Goal: Transaction & Acquisition: Purchase product/service

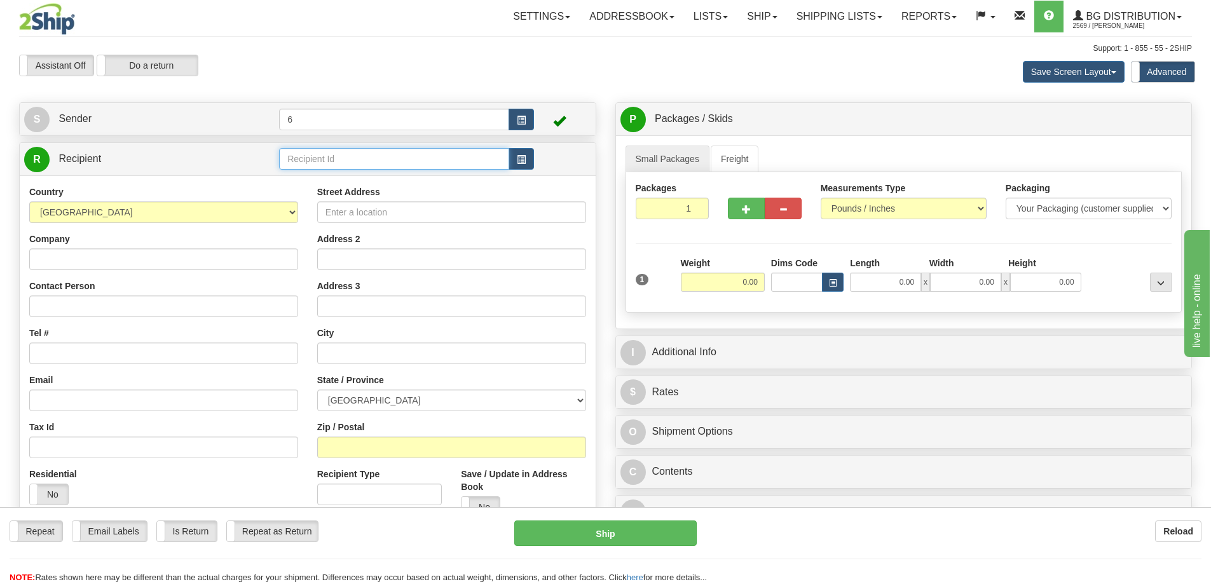
click at [344, 161] on input "text" at bounding box center [394, 159] width 230 height 22
click at [329, 180] on div "45017" at bounding box center [392, 181] width 218 height 14
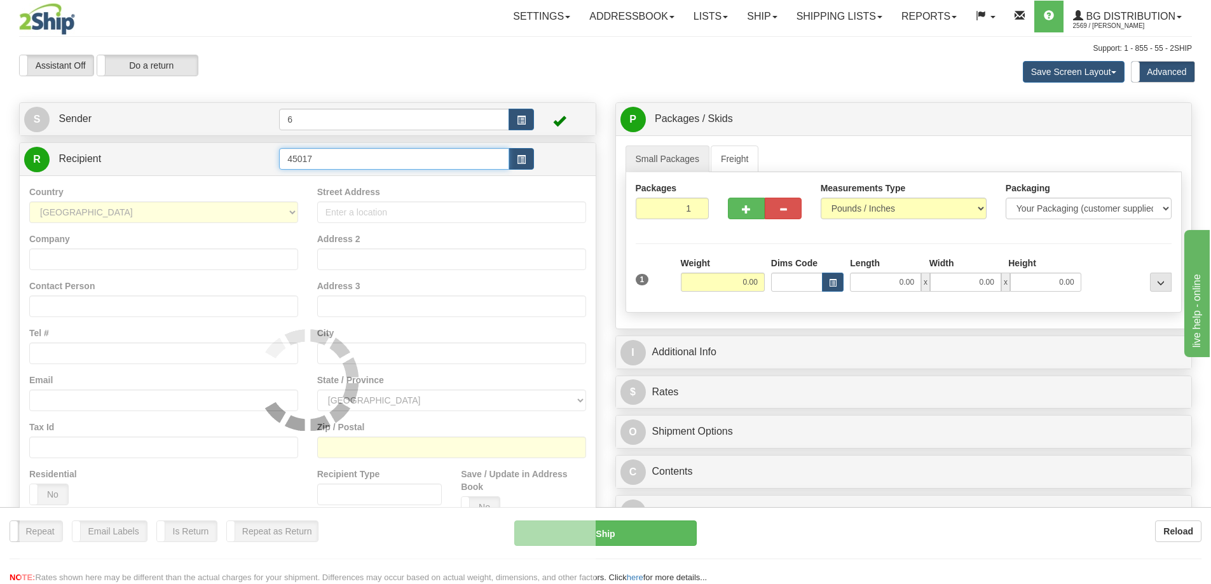
type input "45017"
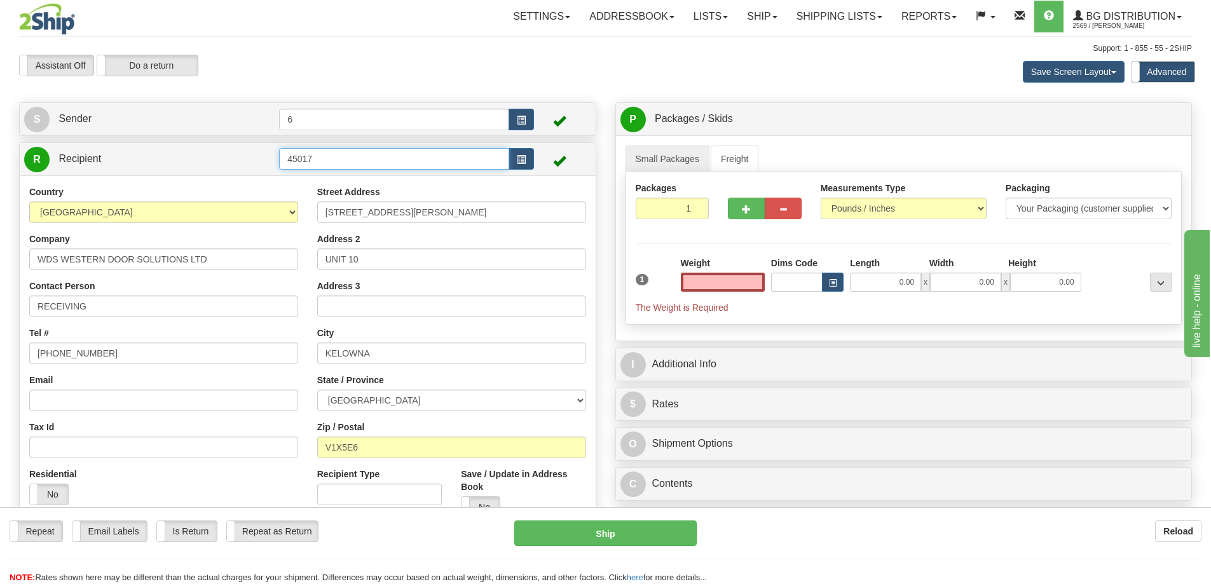
type input "0.00"
drag, startPoint x: 389, startPoint y: 161, endPoint x: 152, endPoint y: 168, distance: 237.2
click at [148, 182] on div "R Recipient 45017" at bounding box center [307, 339] width 577 height 395
type input "45028"
type input "0.00"
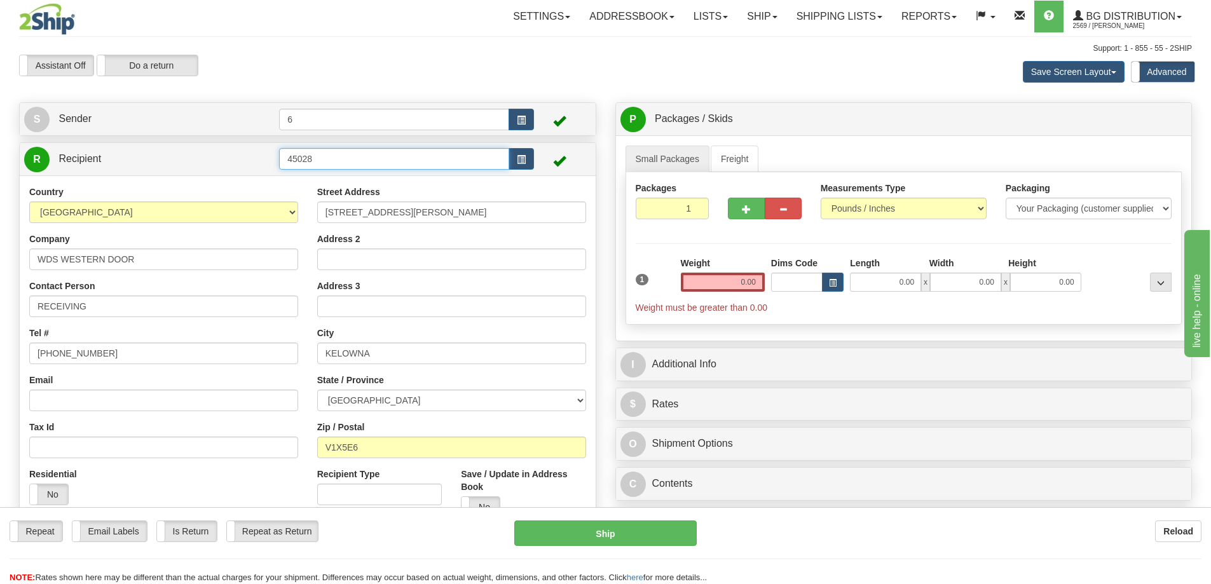
drag, startPoint x: 357, startPoint y: 163, endPoint x: -55, endPoint y: 153, distance: 411.3
click at [0, 153] on html "Training Course Close Toggle navigation Settings Shipping Preferences New Sende…" at bounding box center [605, 292] width 1211 height 584
type input "41072"
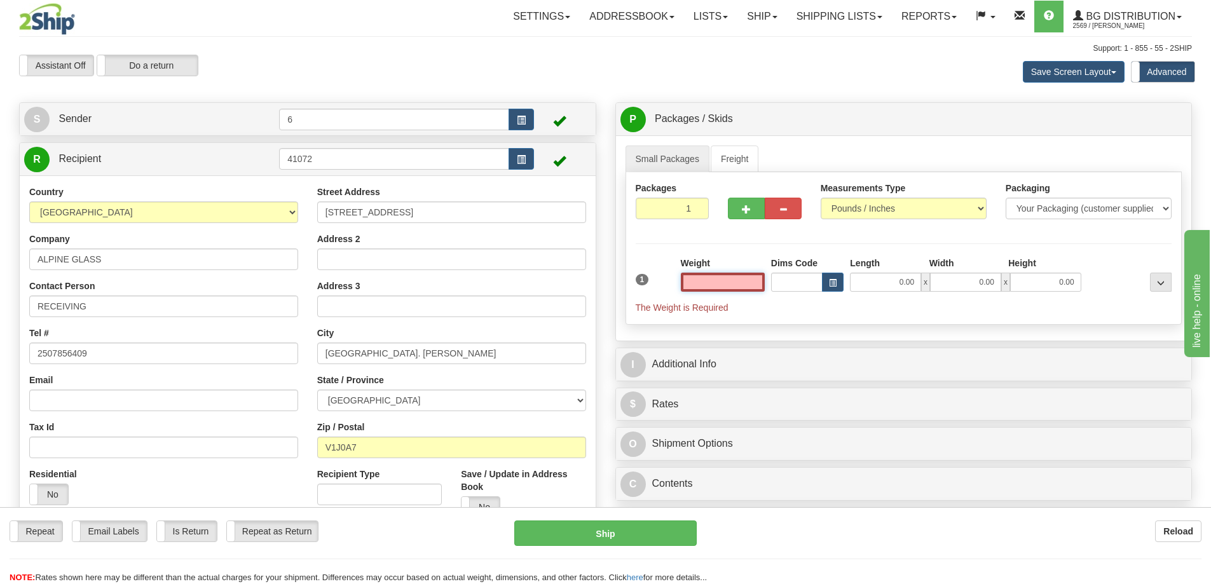
click at [728, 284] on input "text" at bounding box center [723, 282] width 84 height 19
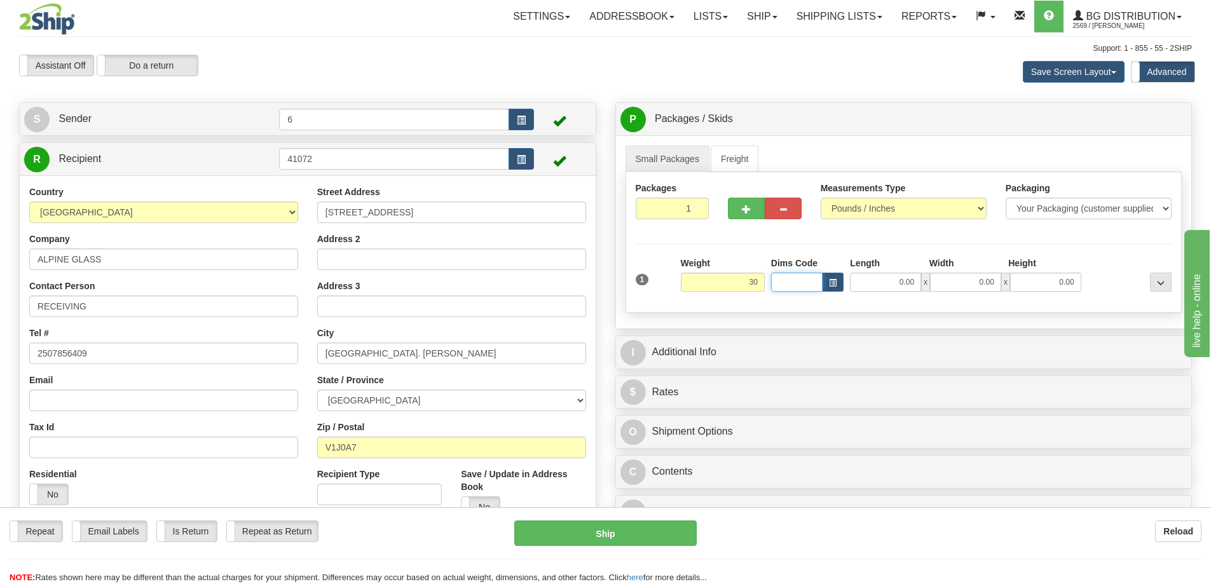
type input "30.00"
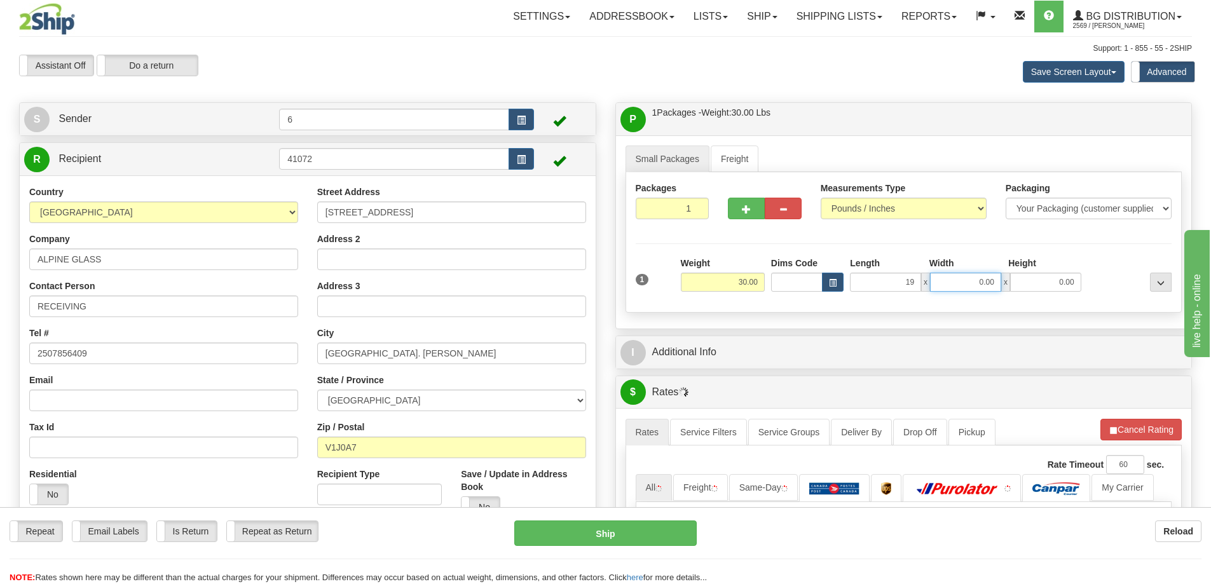
type input "19.00"
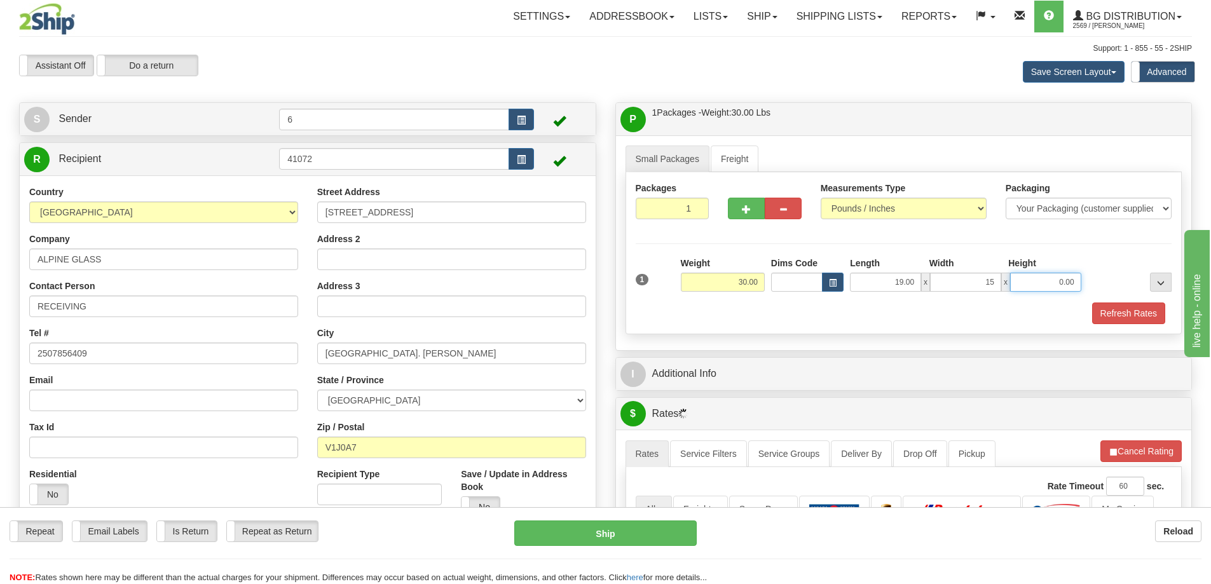
type input "15.00"
type input "13.00"
click at [743, 208] on span "button" at bounding box center [746, 209] width 9 height 8
radio input "true"
type input "2"
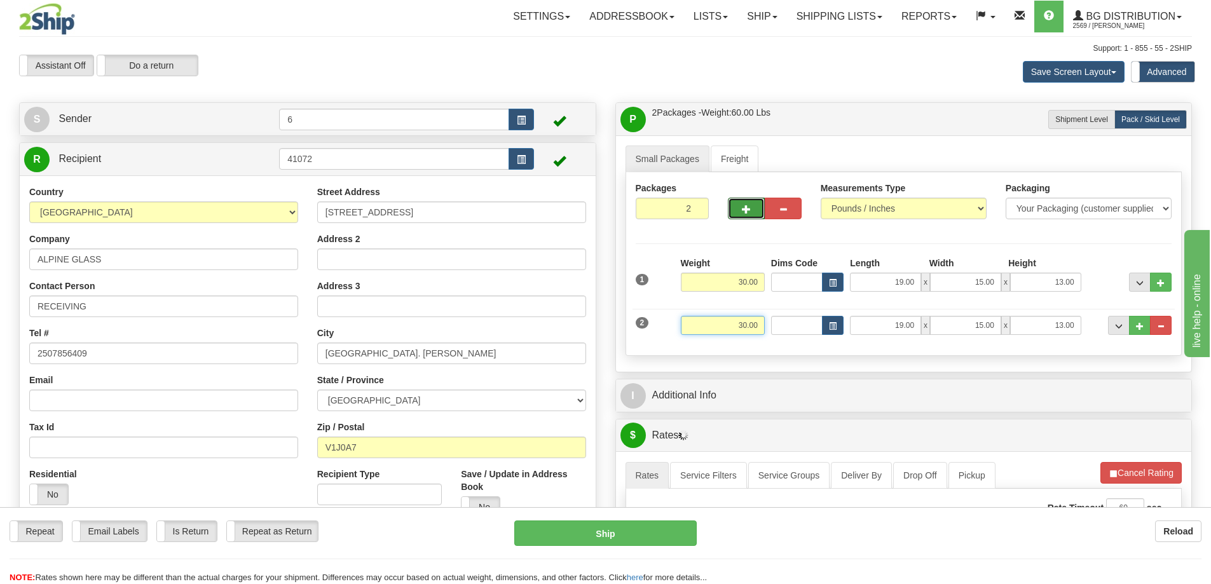
drag, startPoint x: 749, startPoint y: 329, endPoint x: 801, endPoint y: 322, distance: 52.6
click at [800, 323] on div "2 Weight 30.00 Dims Code Length Width Height" at bounding box center [903, 324] width 543 height 43
type input "35.00"
type input "13.00"
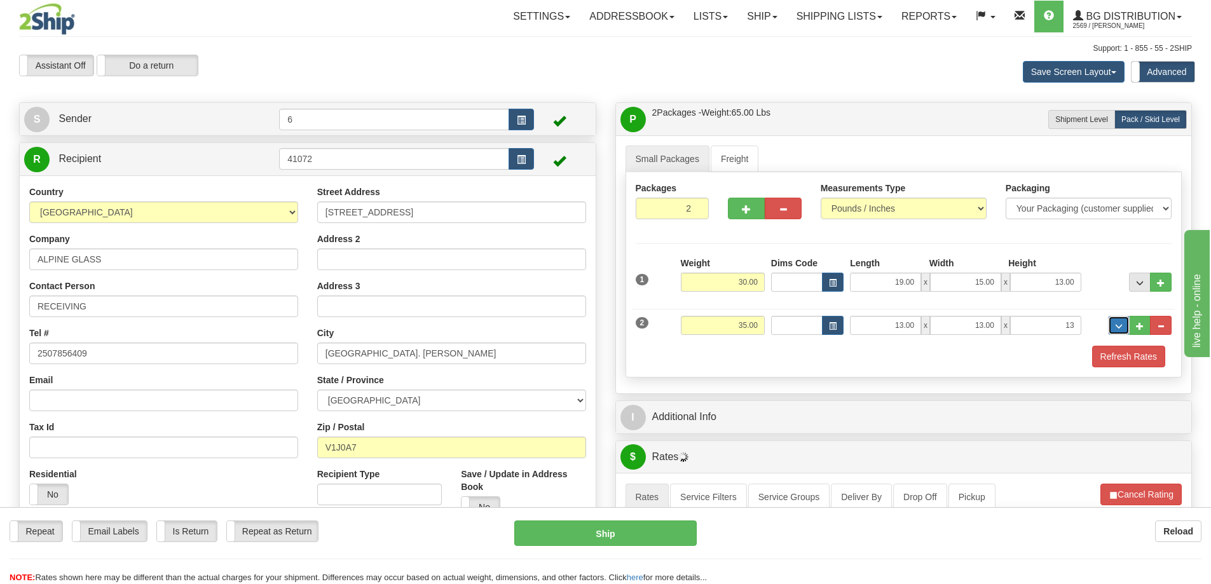
type input "13.00"
click at [742, 214] on span "button" at bounding box center [746, 209] width 9 height 8
type input "3"
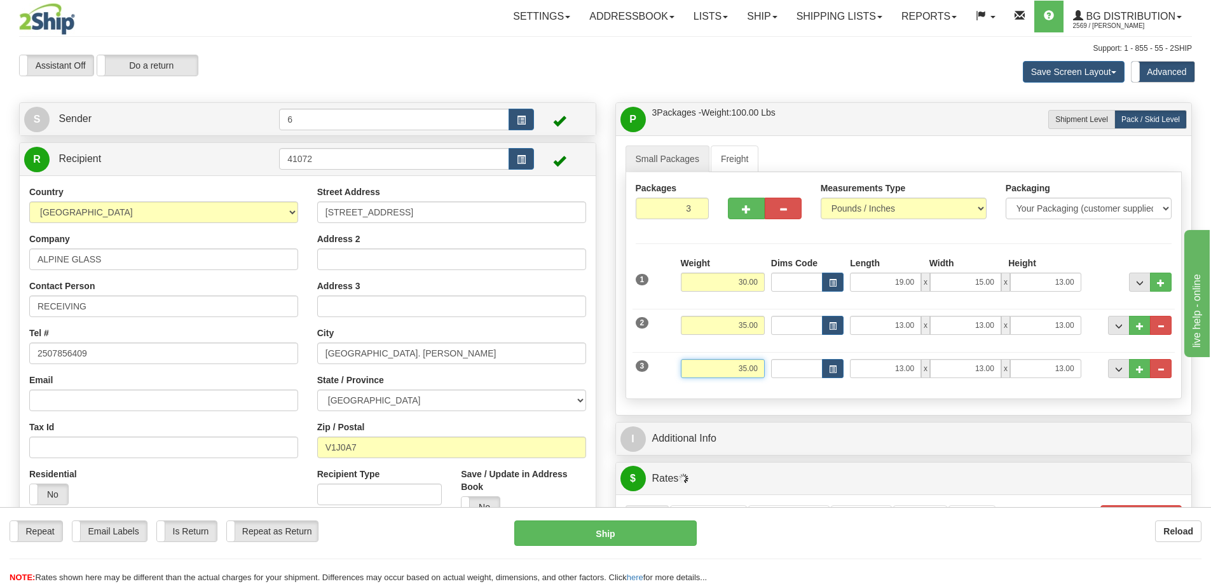
drag, startPoint x: 771, startPoint y: 362, endPoint x: 916, endPoint y: 346, distance: 146.4
click at [915, 346] on div "1 Weight 30.00 Dims Code" at bounding box center [904, 323] width 536 height 132
type input "25.00"
type input "40.00"
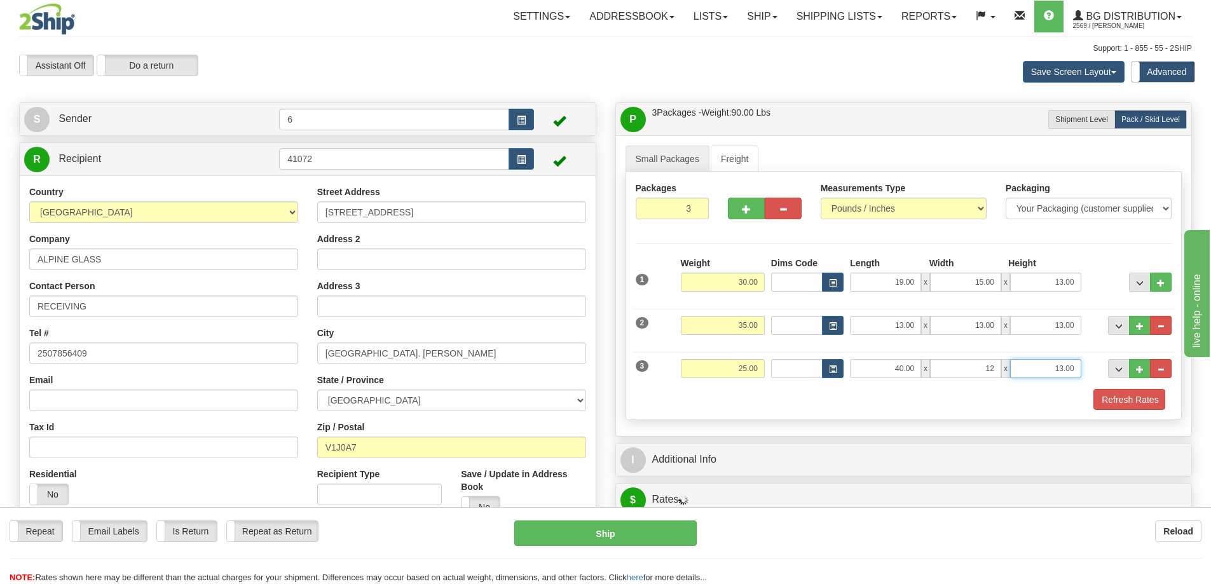
type input "12.00"
type input "13.00"
click at [1115, 407] on button "Refresh Rates" at bounding box center [1128, 400] width 73 height 22
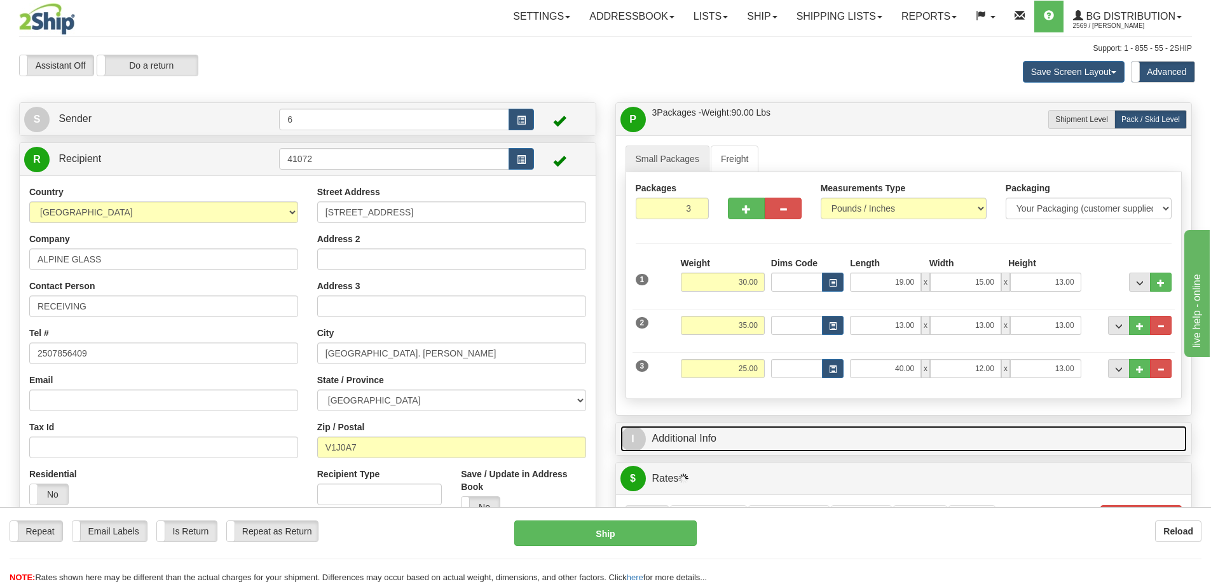
drag, startPoint x: 1040, startPoint y: 451, endPoint x: 1016, endPoint y: 439, distance: 27.3
click at [1039, 451] on link "I Additional Info" at bounding box center [903, 439] width 567 height 26
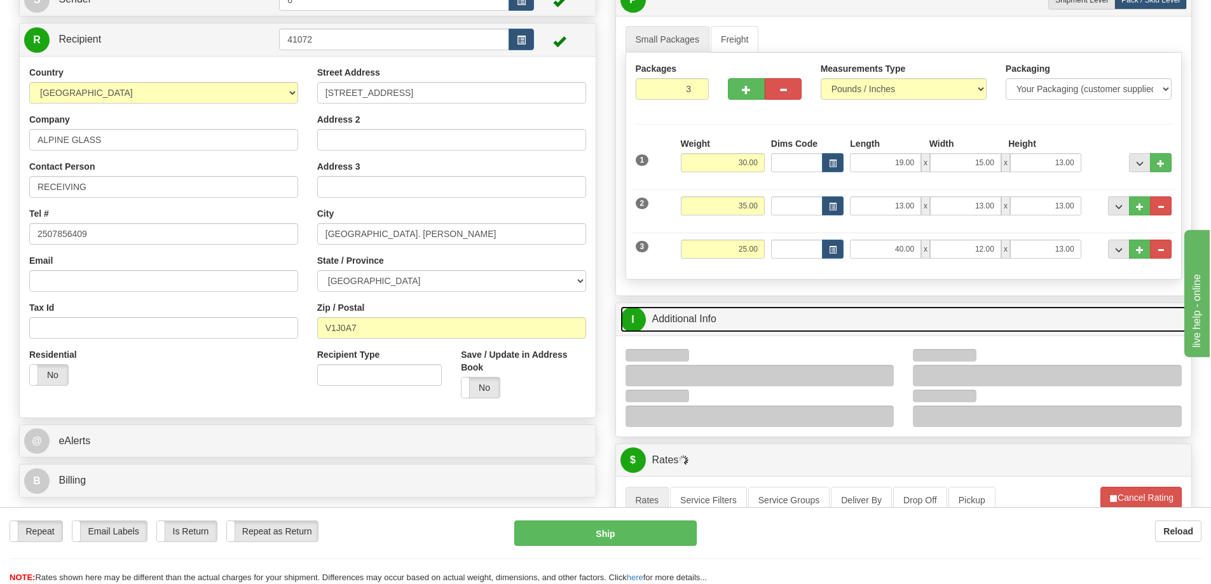
scroll to position [191, 0]
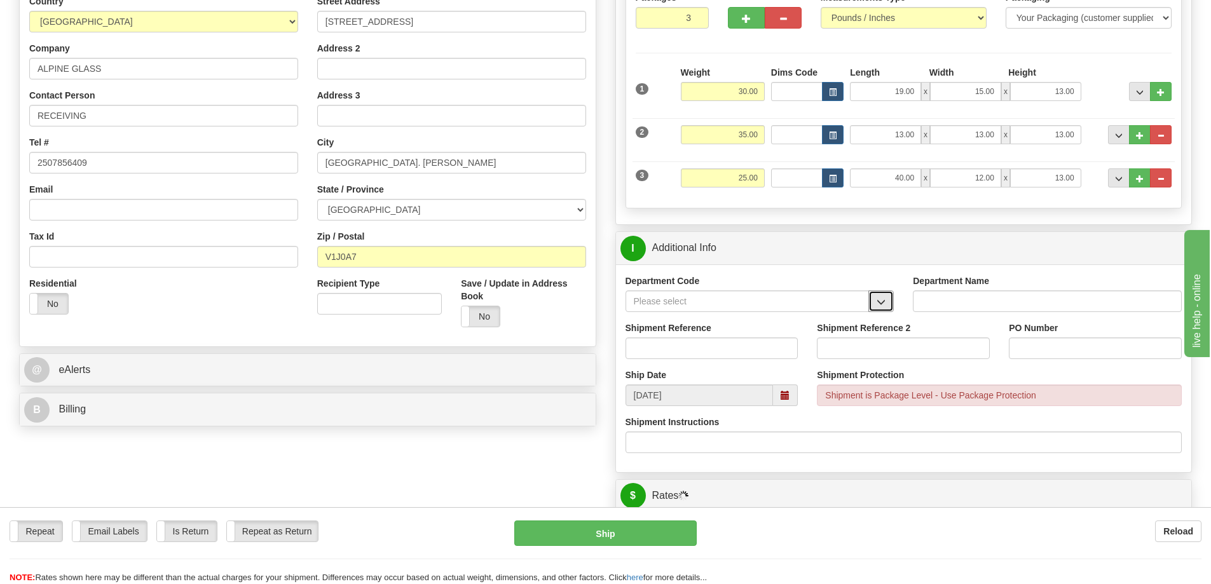
drag, startPoint x: 871, startPoint y: 296, endPoint x: 862, endPoint y: 296, distance: 8.9
click at [869, 296] on button "button" at bounding box center [880, 301] width 25 height 22
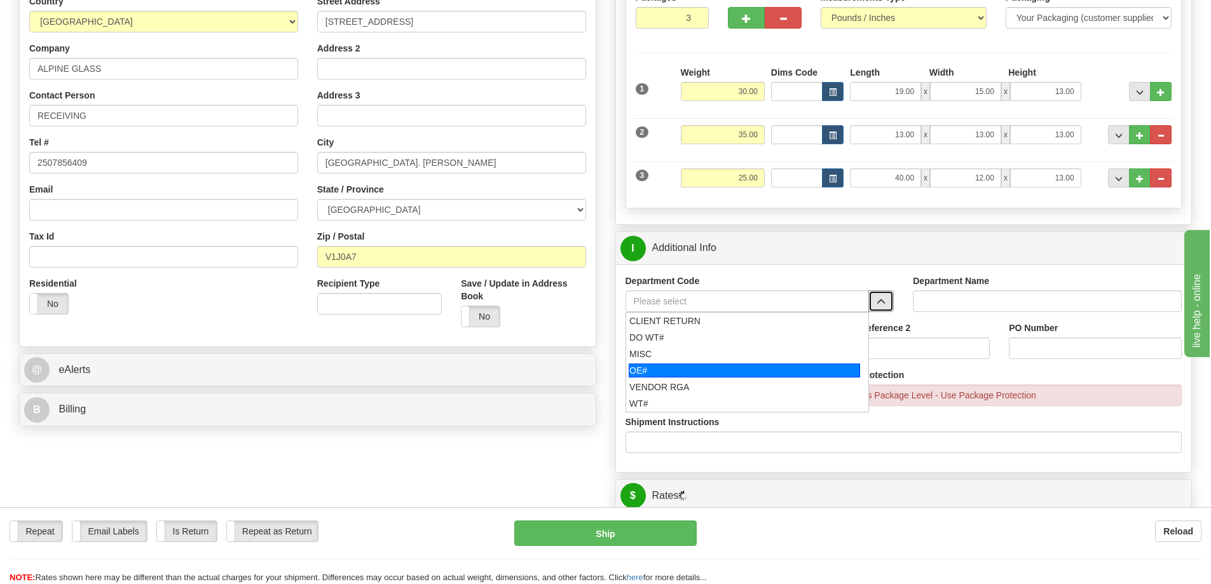
click at [664, 367] on div "OE#" at bounding box center [744, 371] width 231 height 14
type input "OE#"
type input "ORDERS"
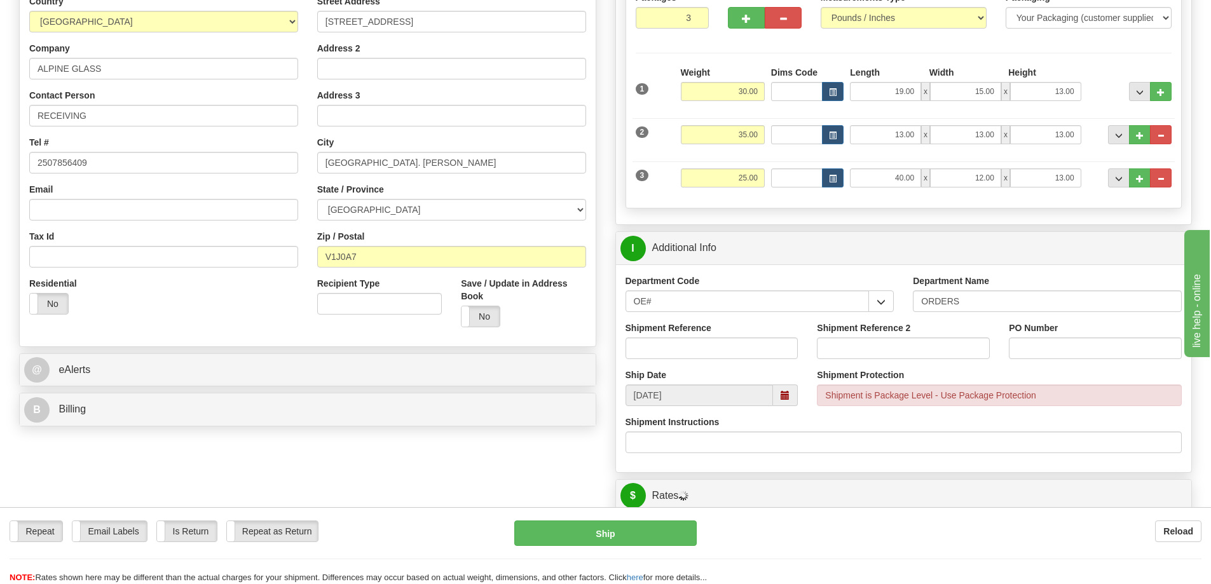
click at [661, 336] on div "Shipment Reference" at bounding box center [711, 340] width 173 height 37
click at [674, 351] on input "Shipment Reference" at bounding box center [711, 348] width 173 height 22
type input "60034061-00"
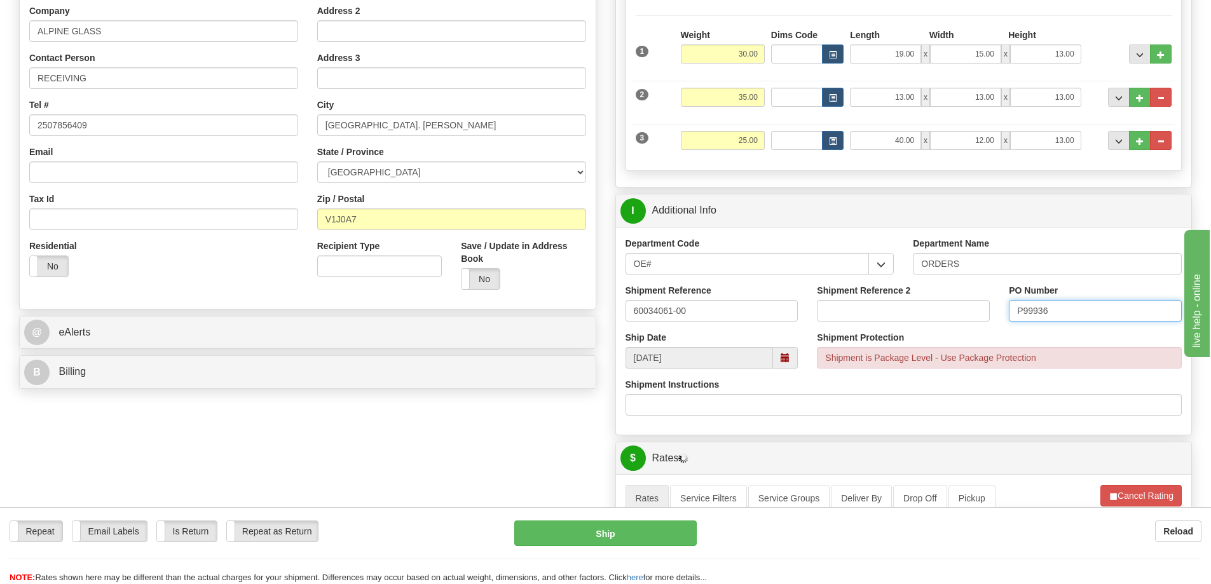
scroll to position [318, 0]
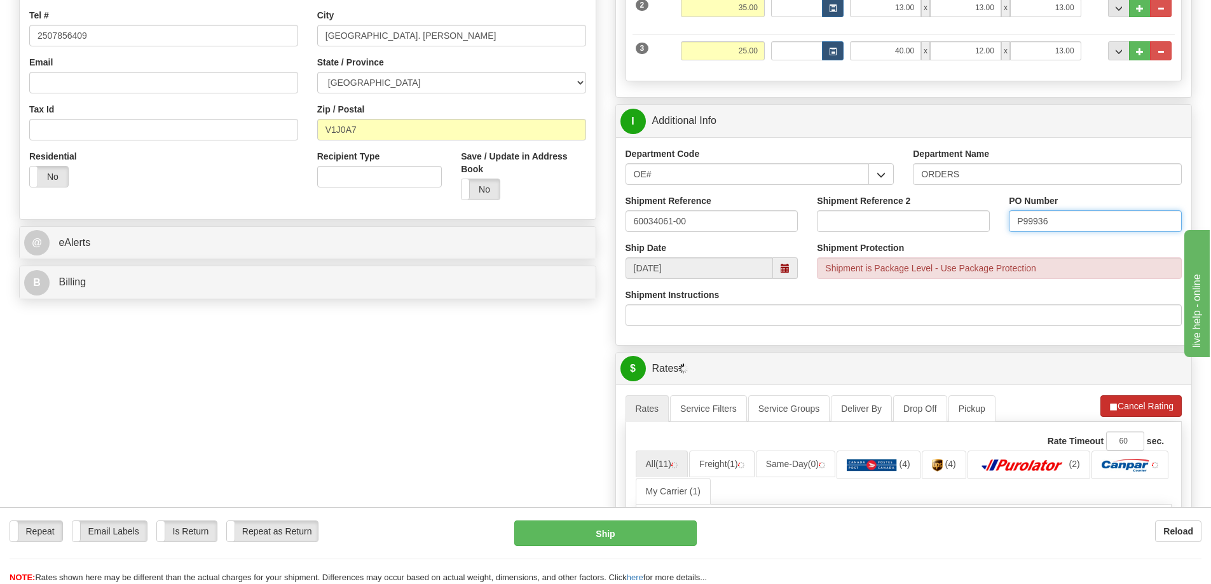
type input "P99936"
click at [1145, 409] on button "Cancel Rating" at bounding box center [1140, 406] width 81 height 22
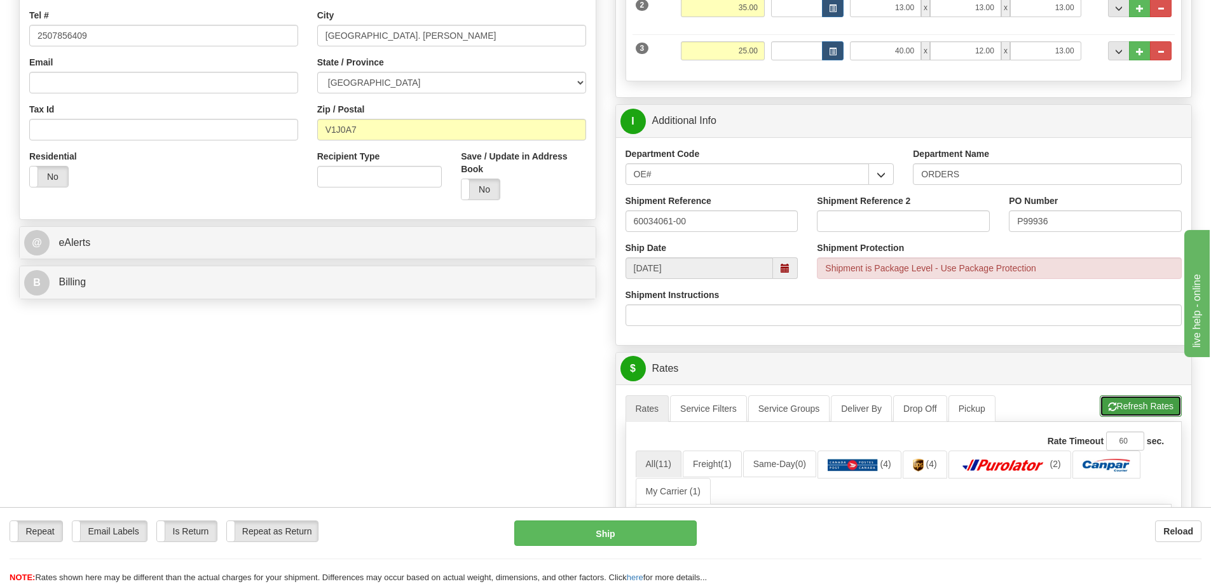
click at [1148, 413] on button "Refresh Rates" at bounding box center [1140, 406] width 82 height 22
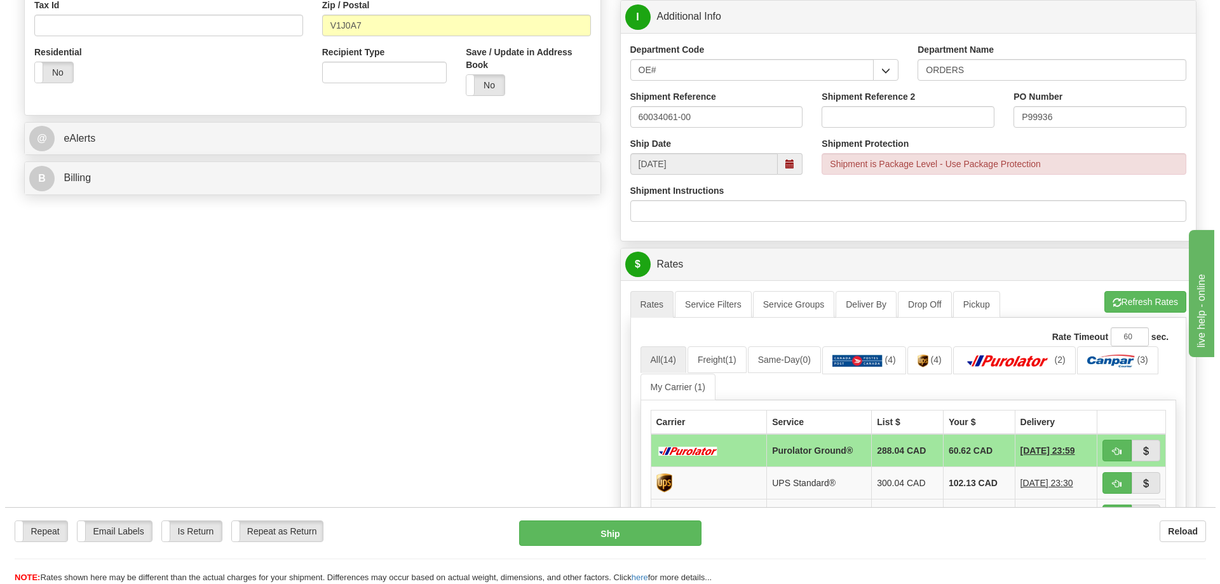
scroll to position [572, 0]
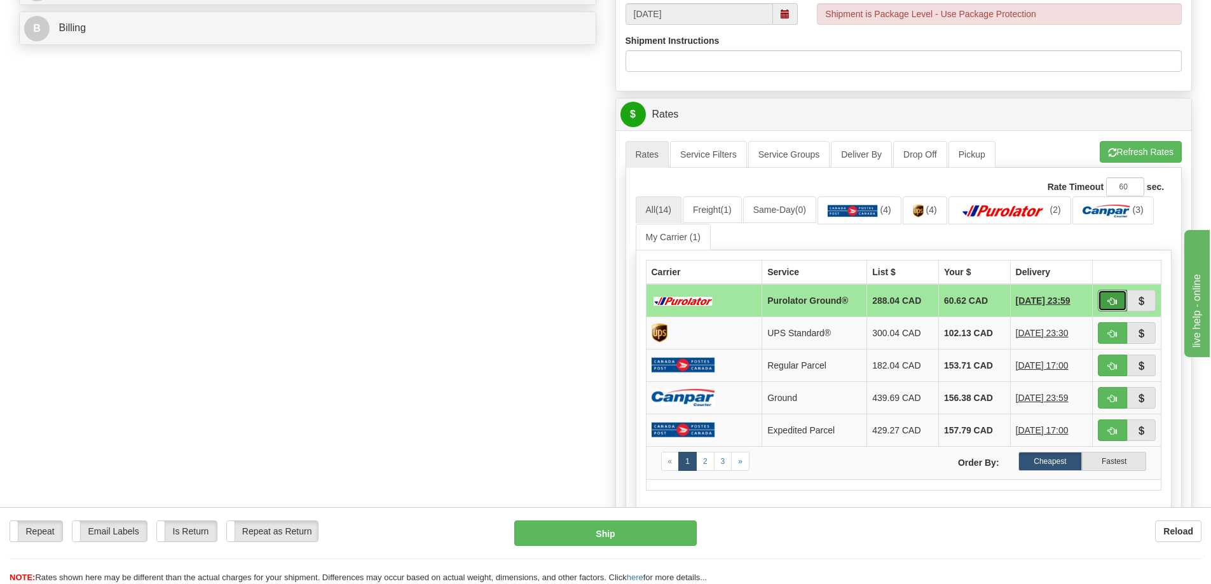
click at [1115, 305] on span "button" at bounding box center [1112, 301] width 9 height 8
type input "260"
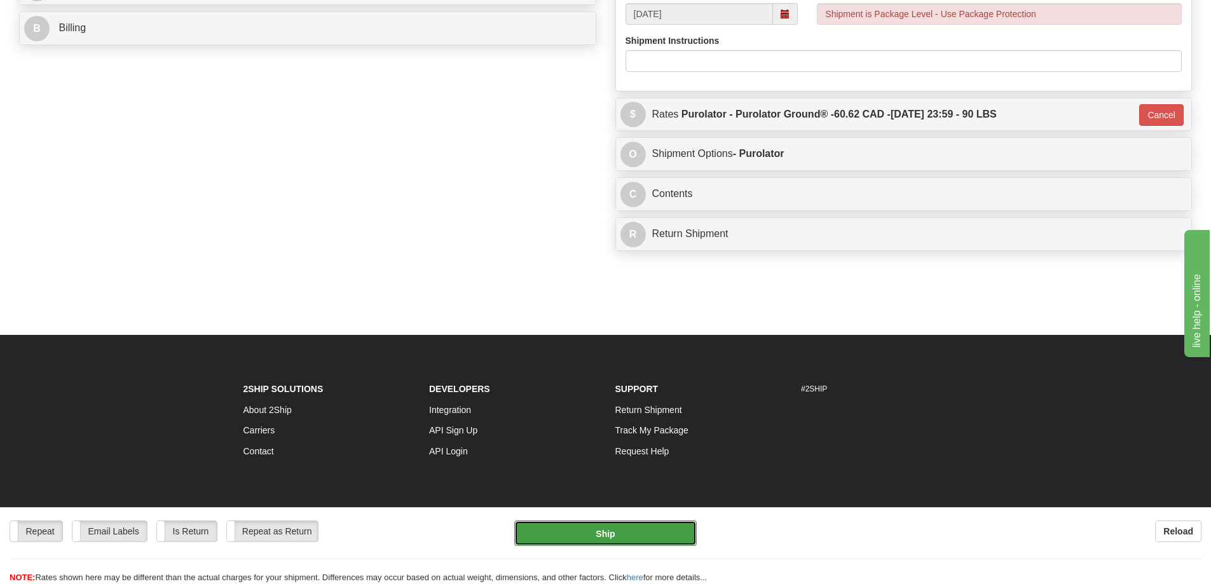
click at [633, 529] on button "Ship" at bounding box center [605, 533] width 182 height 25
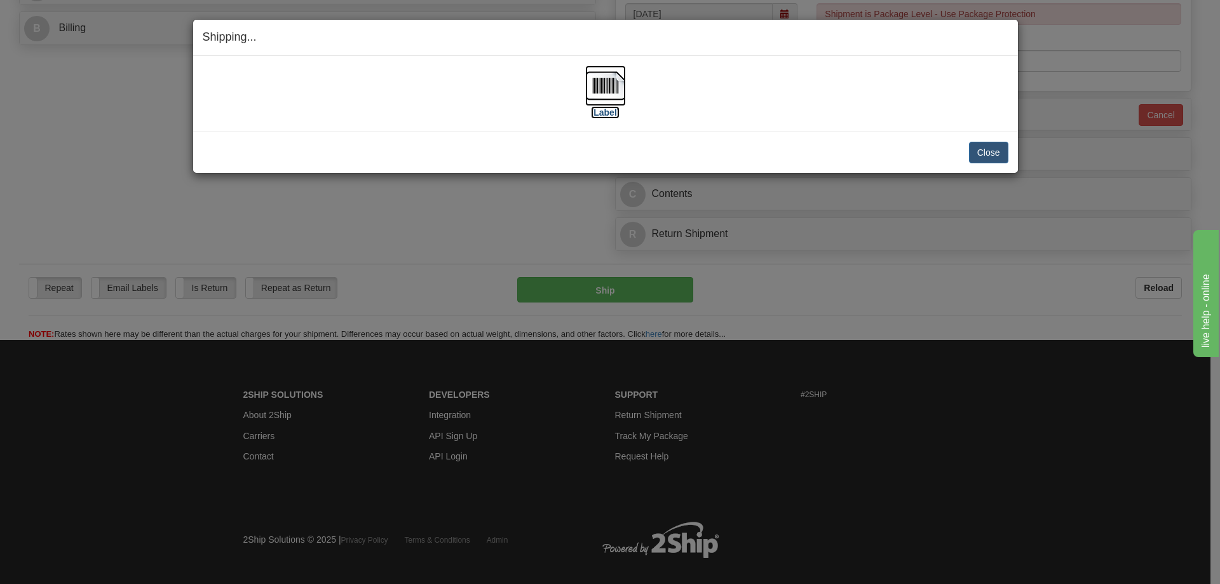
click at [604, 116] on label "[Label]" at bounding box center [605, 112] width 29 height 13
click at [1002, 149] on button "Close" at bounding box center [988, 153] width 39 height 22
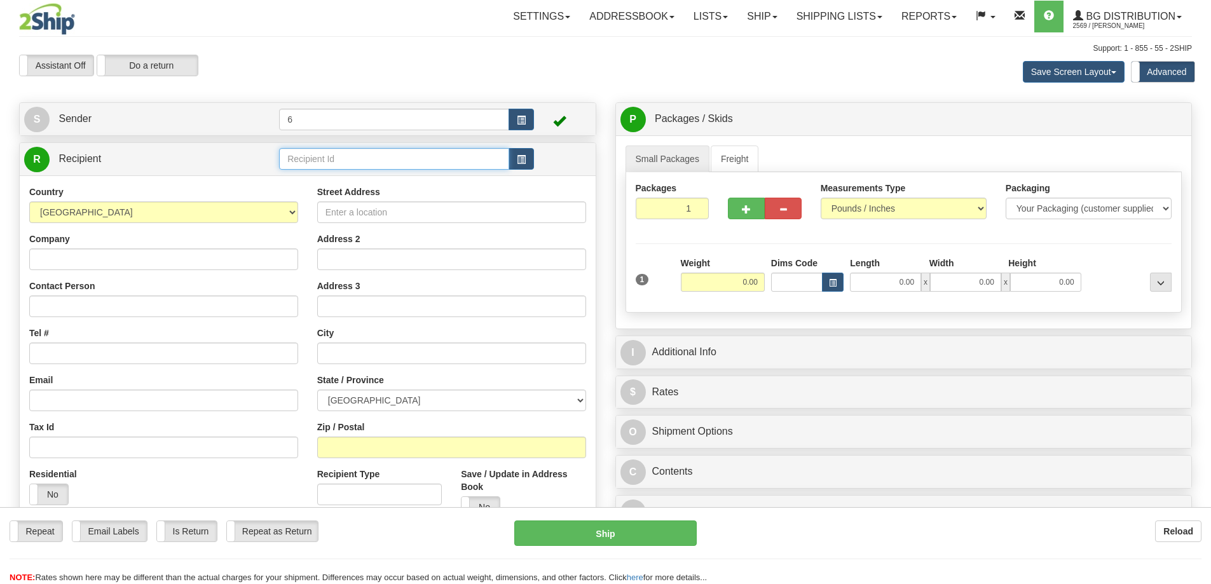
click at [310, 157] on input "text" at bounding box center [394, 159] width 230 height 22
click at [311, 157] on input "text" at bounding box center [394, 159] width 230 height 22
type input "44001"
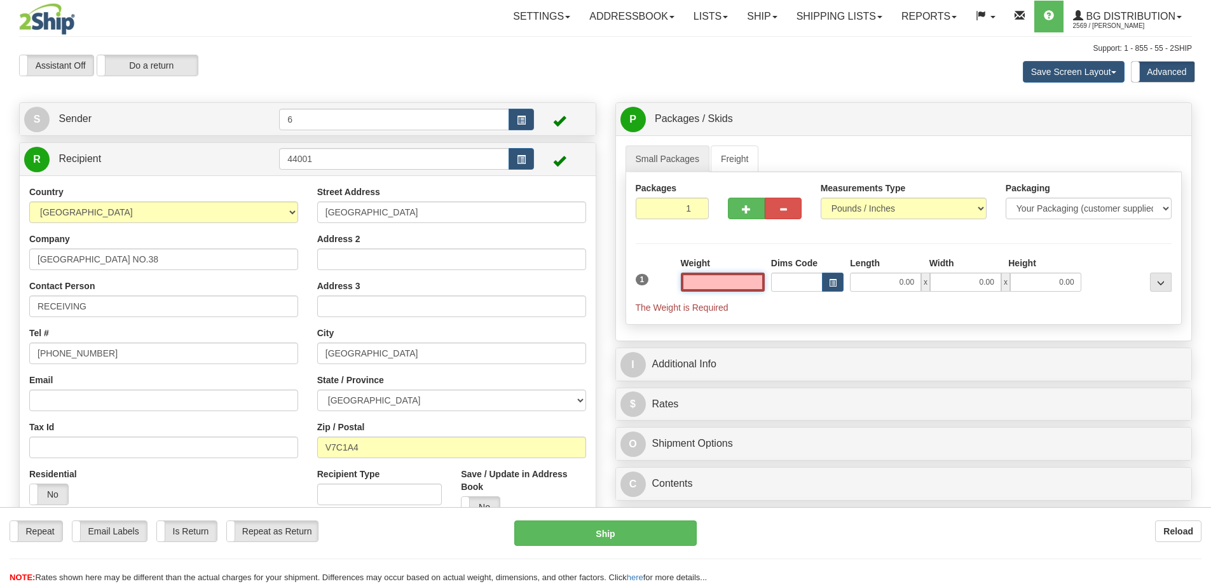
click at [716, 283] on input "text" at bounding box center [723, 282] width 84 height 19
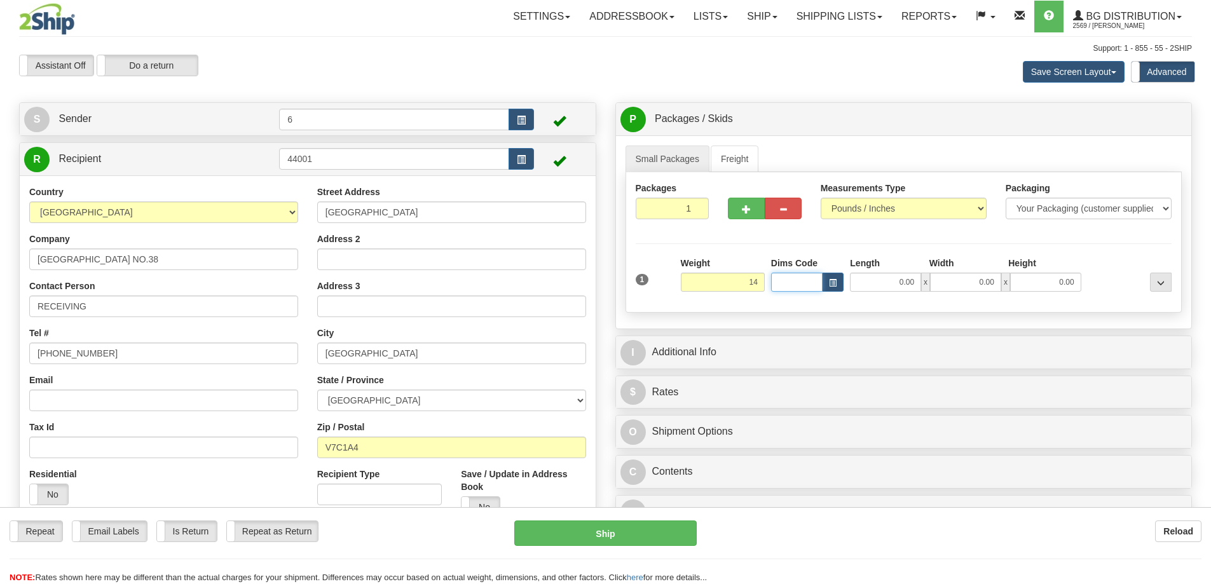
type input "14.00"
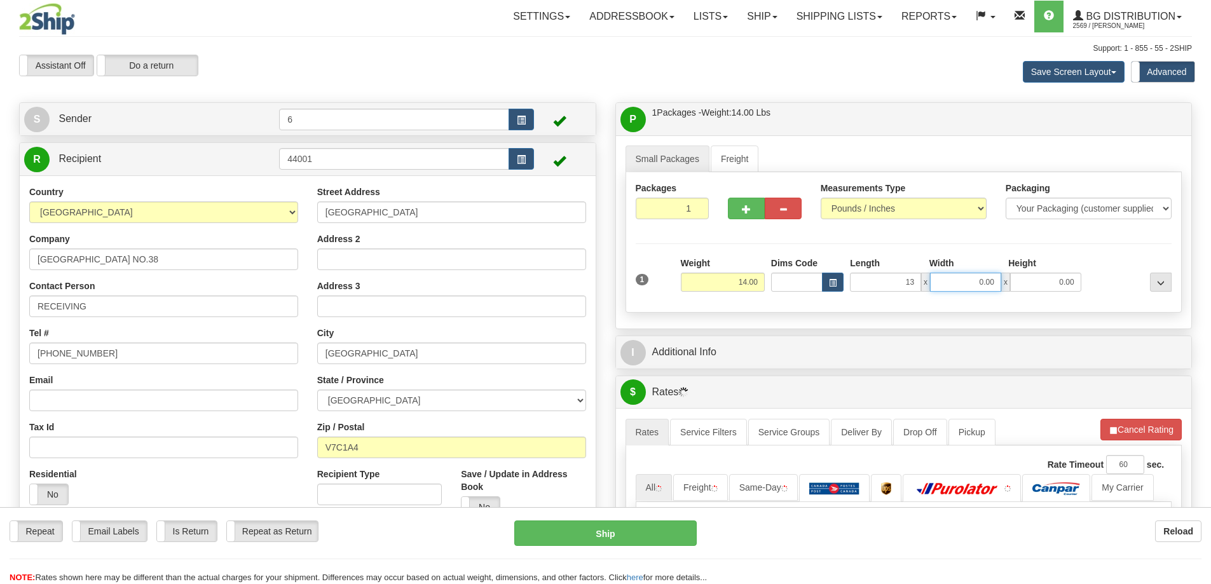
type input "13.00"
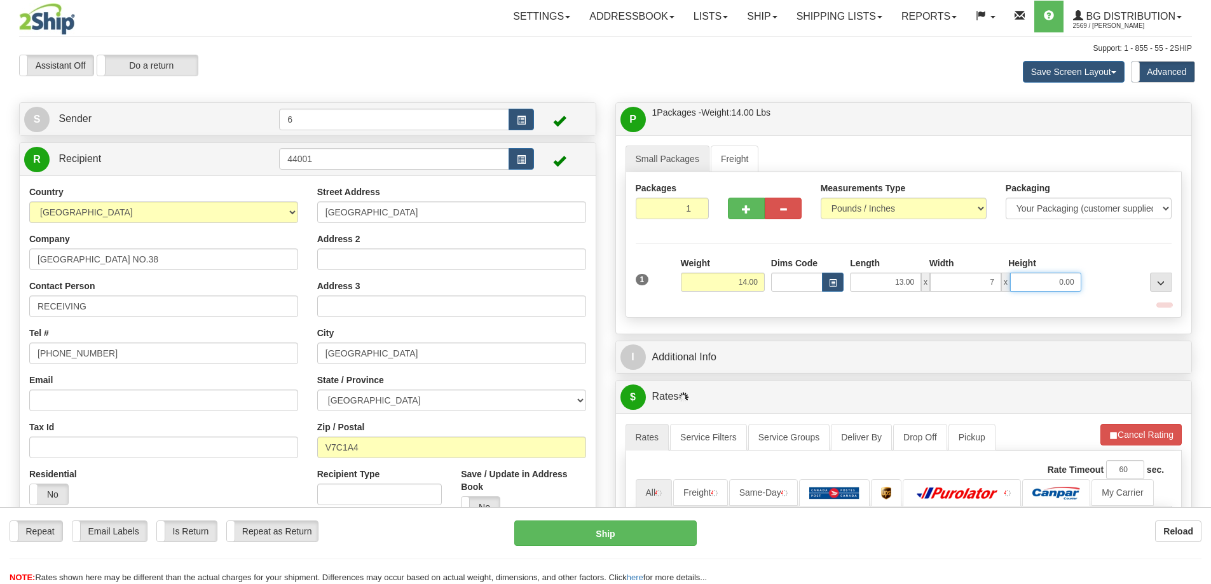
type input "7.00"
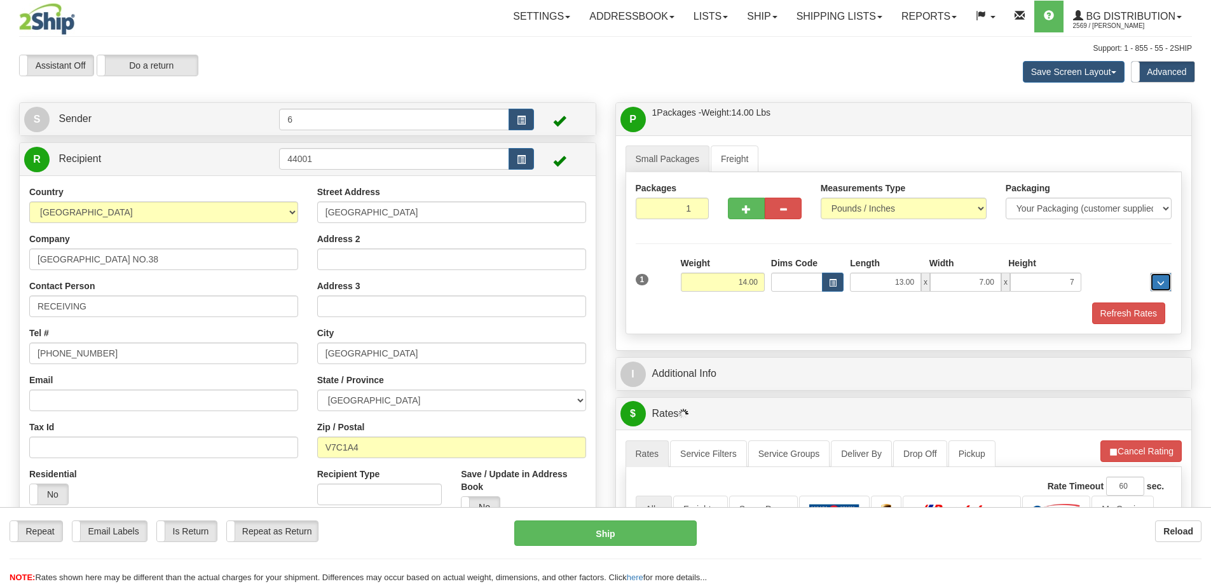
type input "7.00"
click at [1127, 322] on button "Refresh Rates" at bounding box center [1128, 314] width 73 height 22
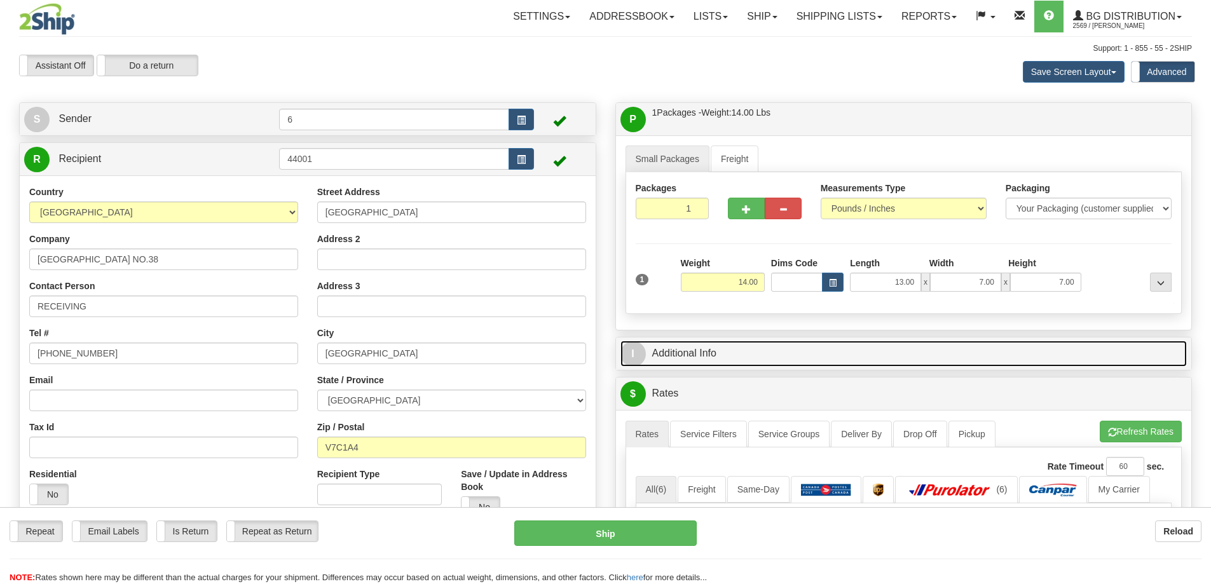
click at [1090, 357] on link "I Additional Info" at bounding box center [903, 354] width 567 height 26
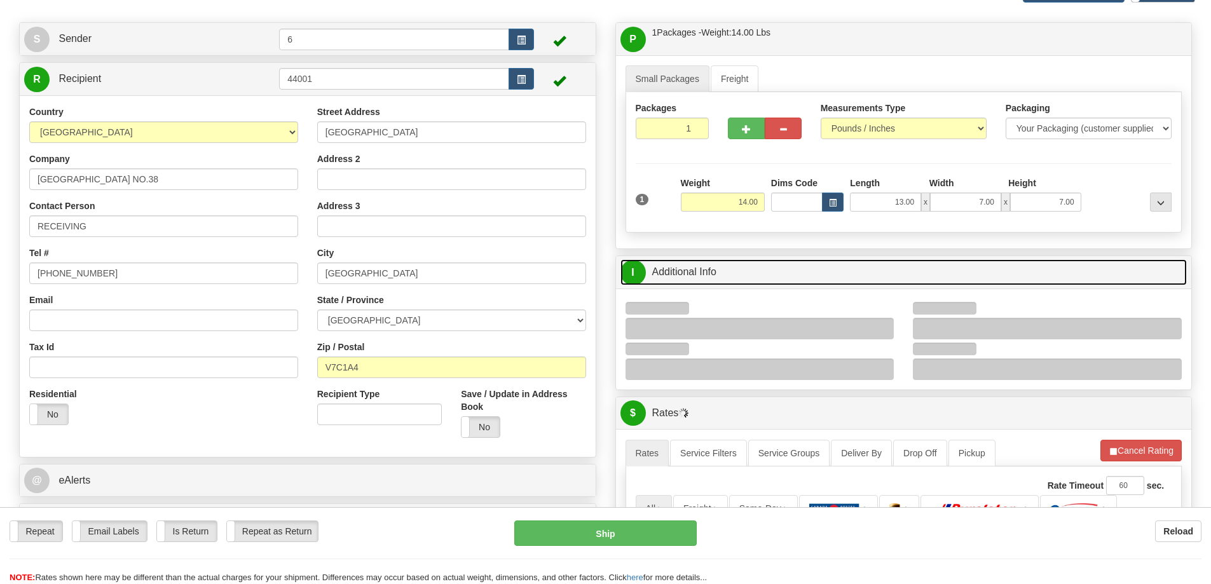
scroll to position [127, 0]
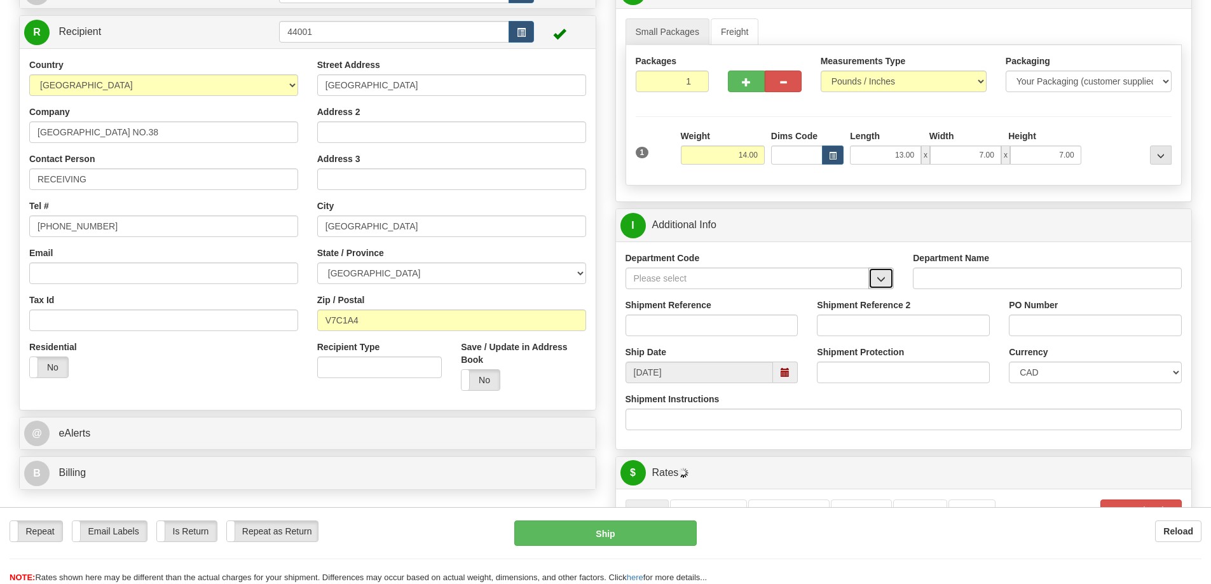
click at [887, 283] on button "button" at bounding box center [880, 279] width 25 height 22
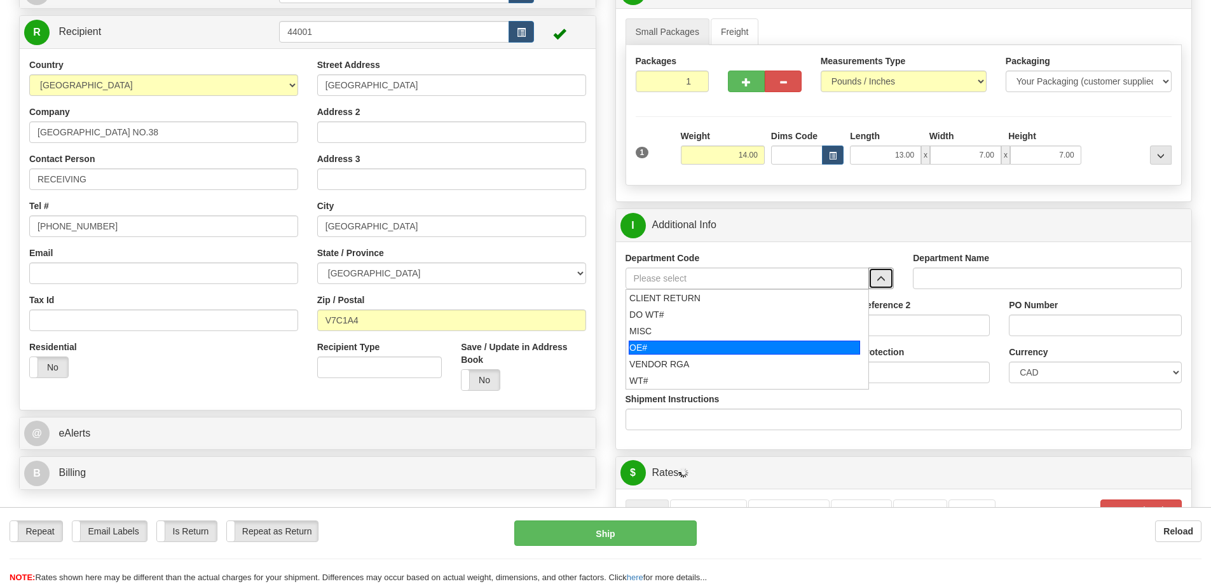
click at [741, 344] on div "OE#" at bounding box center [744, 348] width 231 height 14
type input "OE#"
type input "ORDERS"
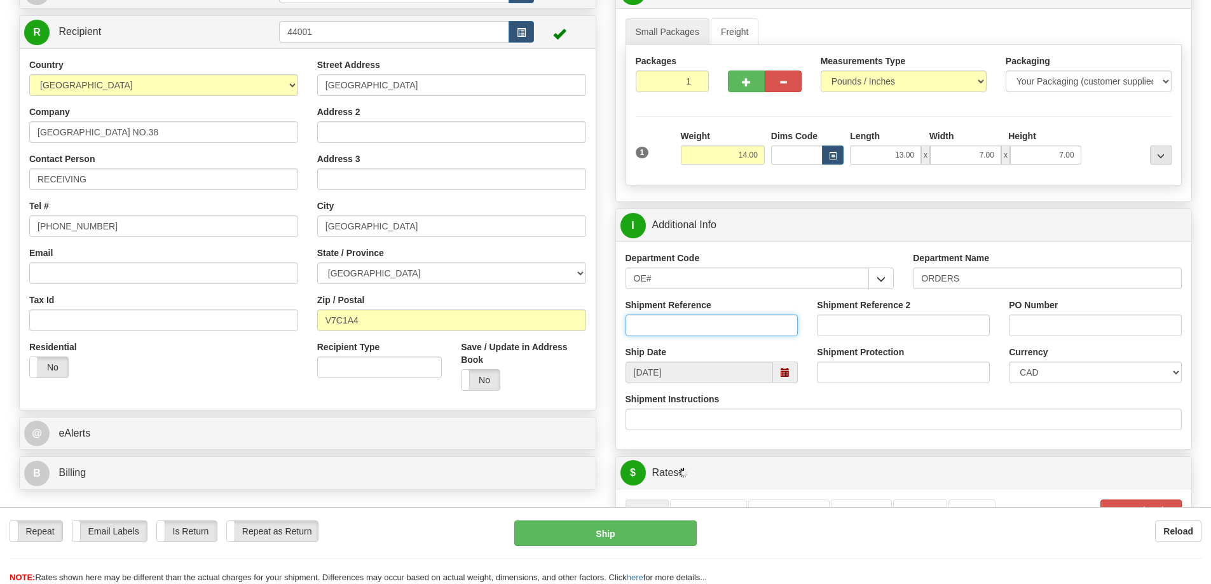
click at [733, 327] on input "Shipment Reference" at bounding box center [711, 326] width 173 height 22
type input "60034055-00 60033203-01"
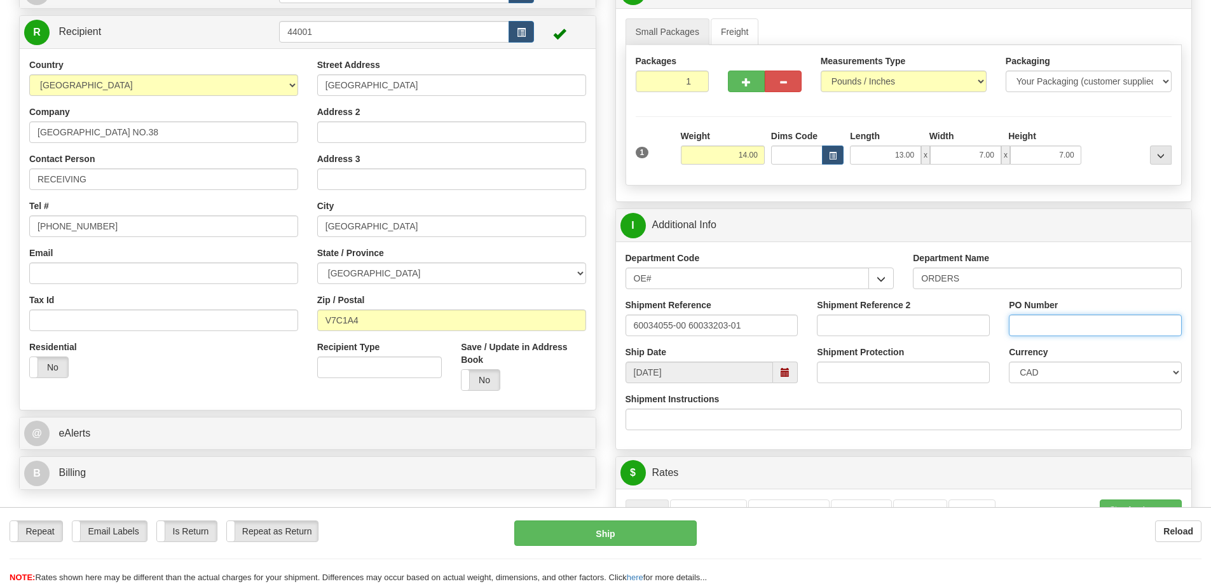
paste input "60034055-00 60033203-01"
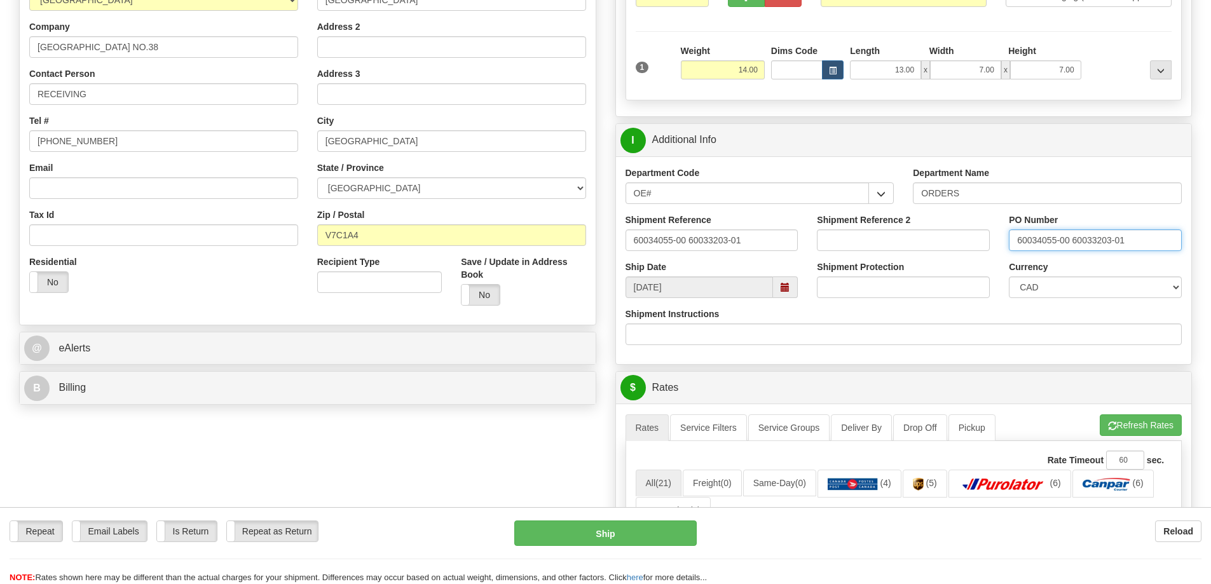
scroll to position [381, 0]
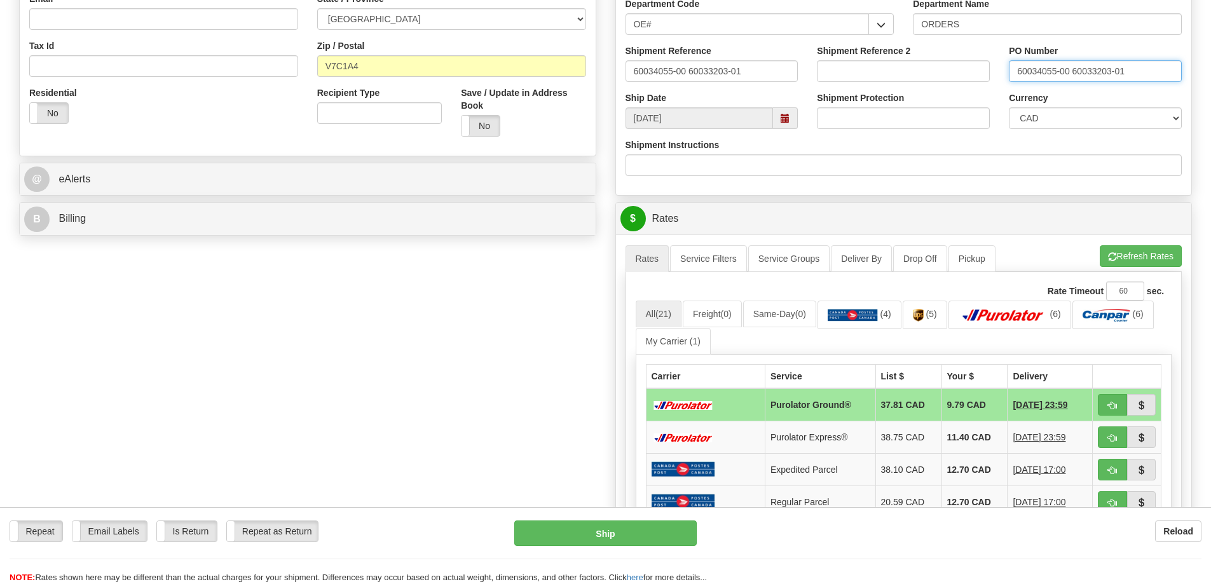
type input "60034055-00 60033203-01"
click at [1124, 269] on ul "Rates Service Filters Service Groups Deliver By Drop Off Pickup Refresh Rates C…" at bounding box center [903, 258] width 557 height 27
click at [1134, 244] on div "A change has been made which could impact your rate estimate. To ensure the est…" at bounding box center [904, 466] width 576 height 463
click at [1142, 264] on button "Refresh Rates" at bounding box center [1140, 256] width 82 height 22
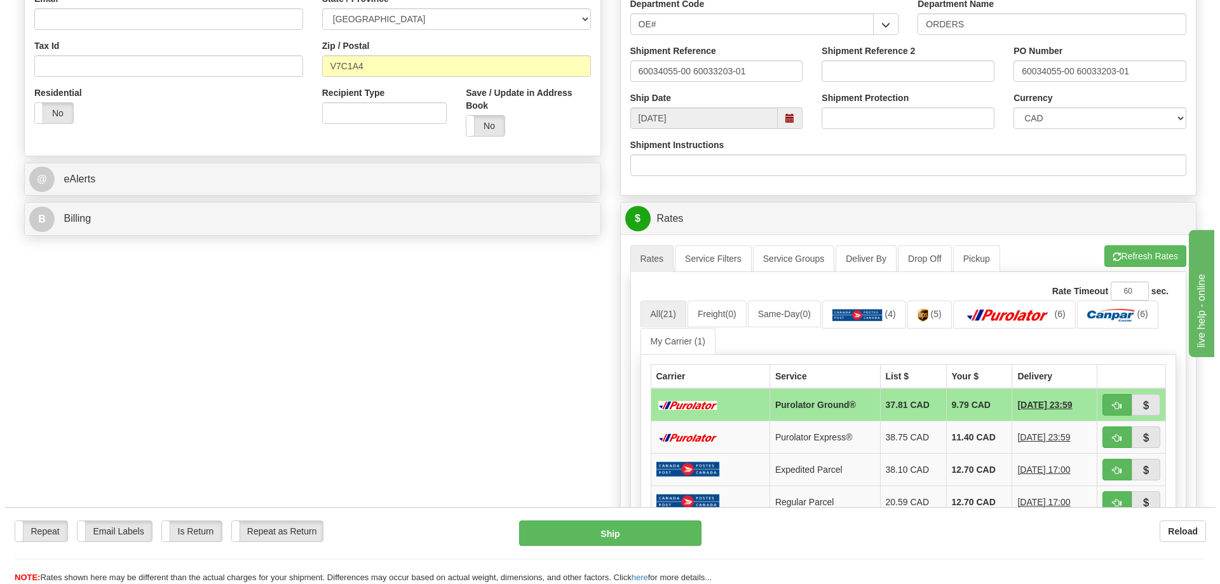
scroll to position [0, 0]
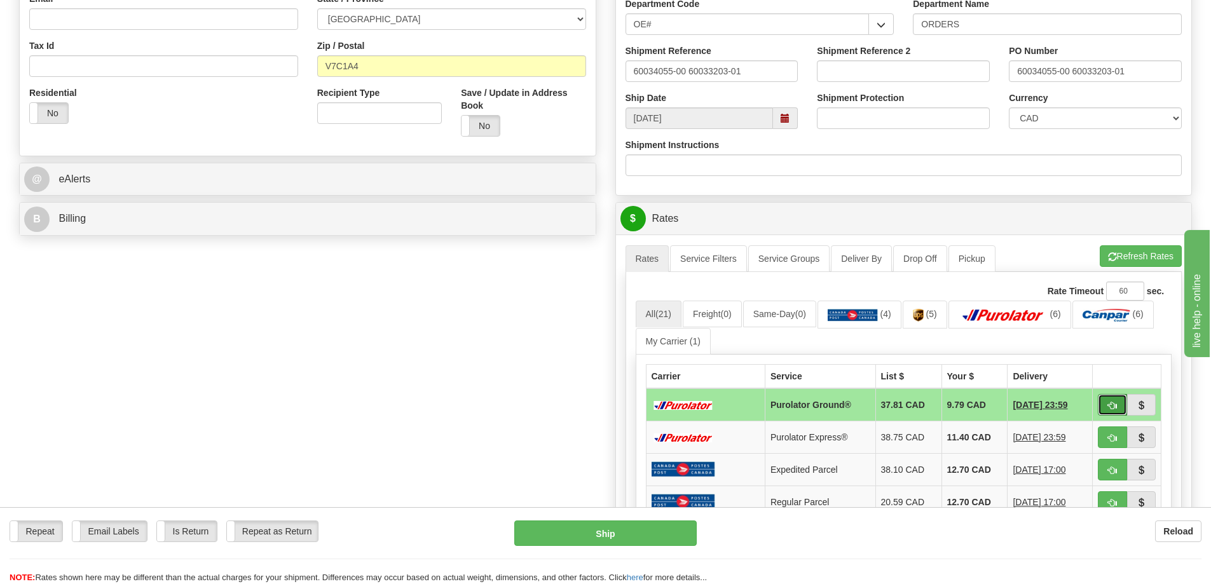
click at [1120, 404] on button "button" at bounding box center [1112, 405] width 29 height 22
type input "260"
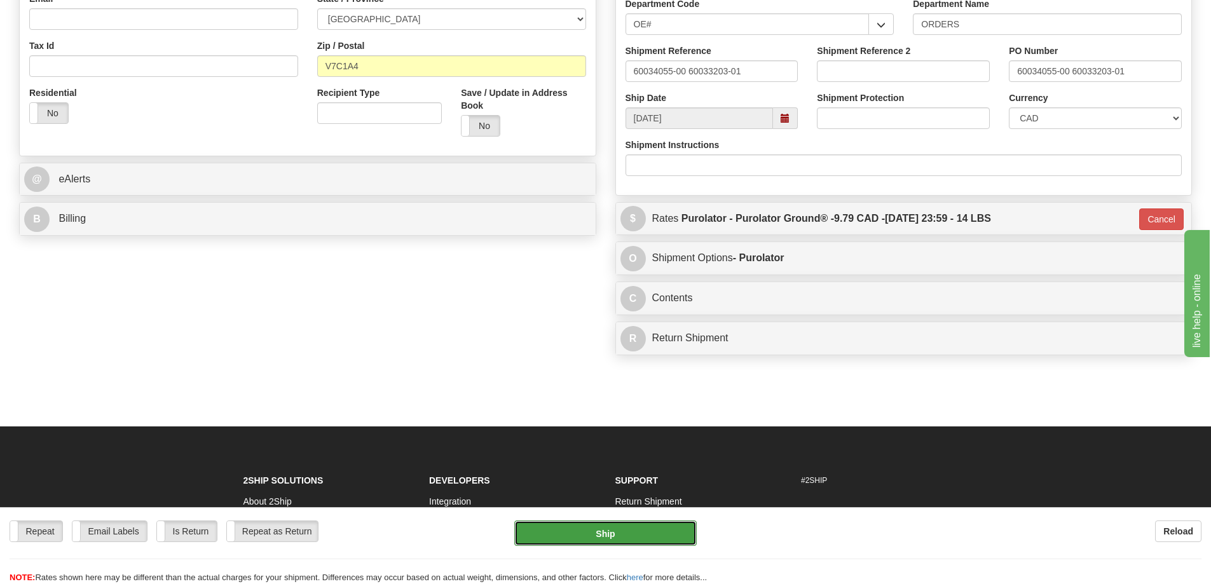
click at [638, 540] on button "Ship" at bounding box center [605, 533] width 182 height 25
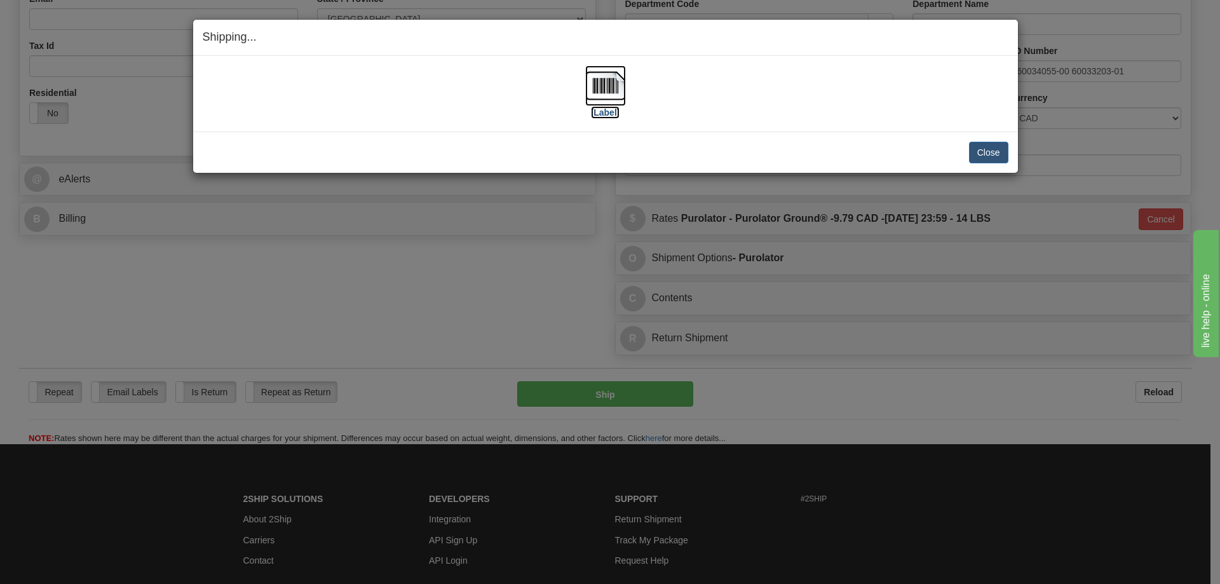
click at [602, 109] on label "[Label]" at bounding box center [605, 112] width 29 height 13
